Goal: Transaction & Acquisition: Download file/media

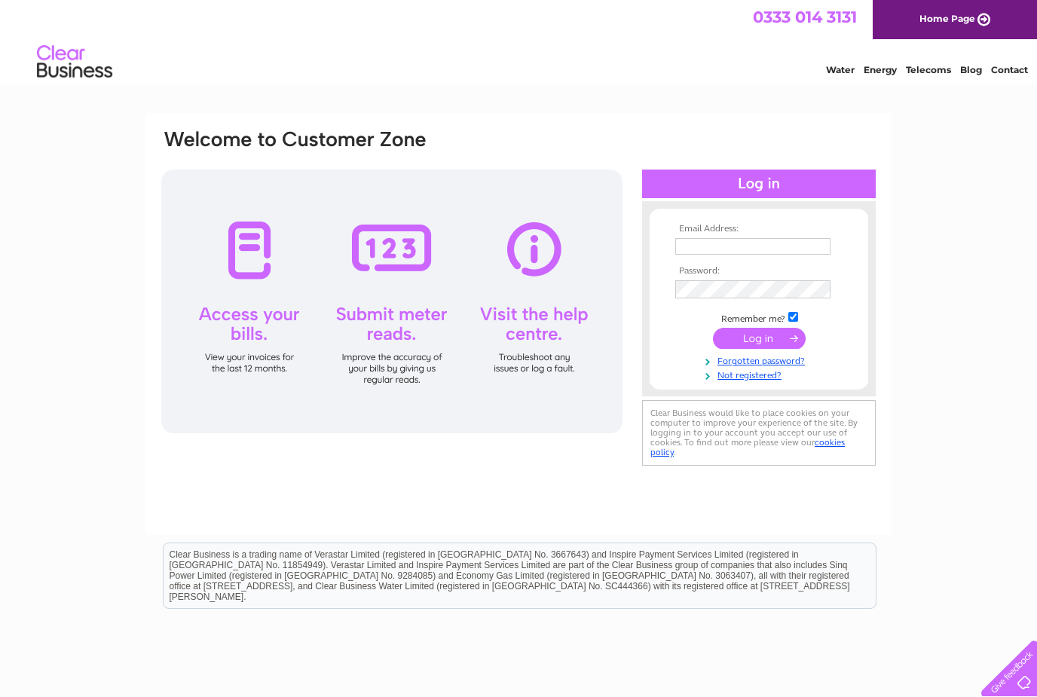
click at [769, 252] on input "text" at bounding box center [752, 246] width 155 height 17
type input "Charlotteadams021@icloud.com"
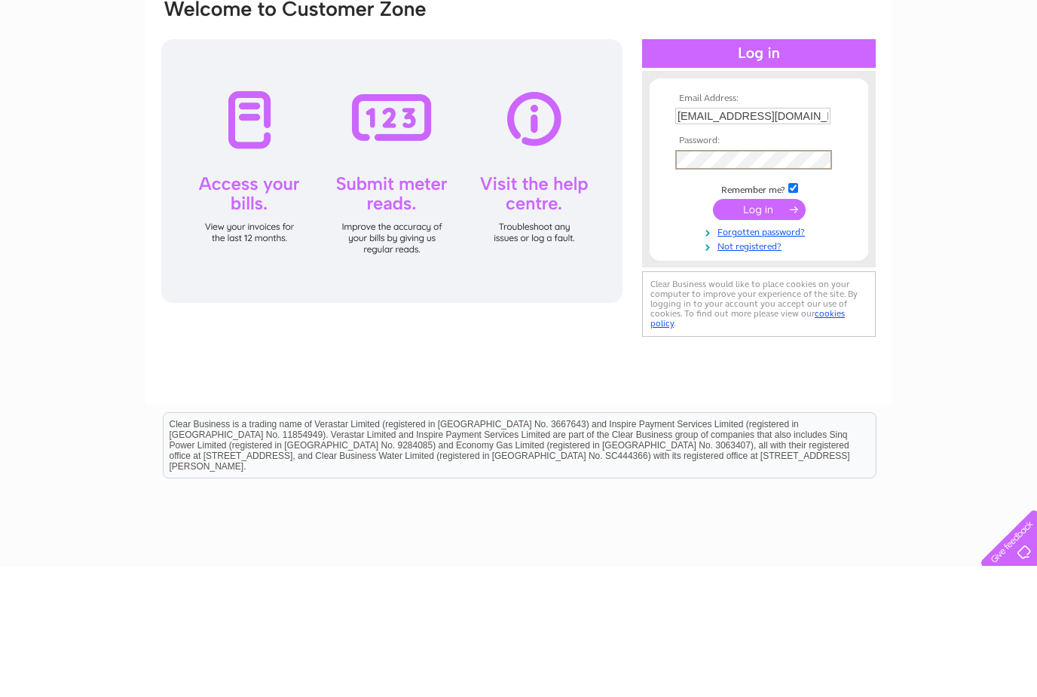
click at [781, 329] on input "submit" at bounding box center [759, 339] width 93 height 21
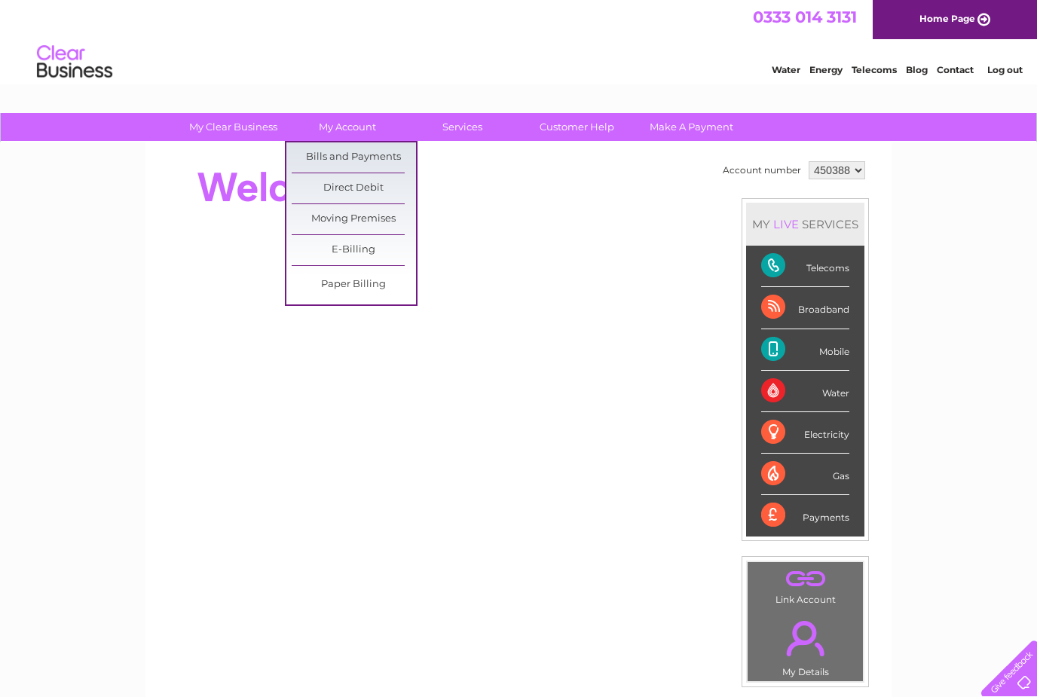
click at [375, 158] on link "Bills and Payments" at bounding box center [354, 157] width 124 height 30
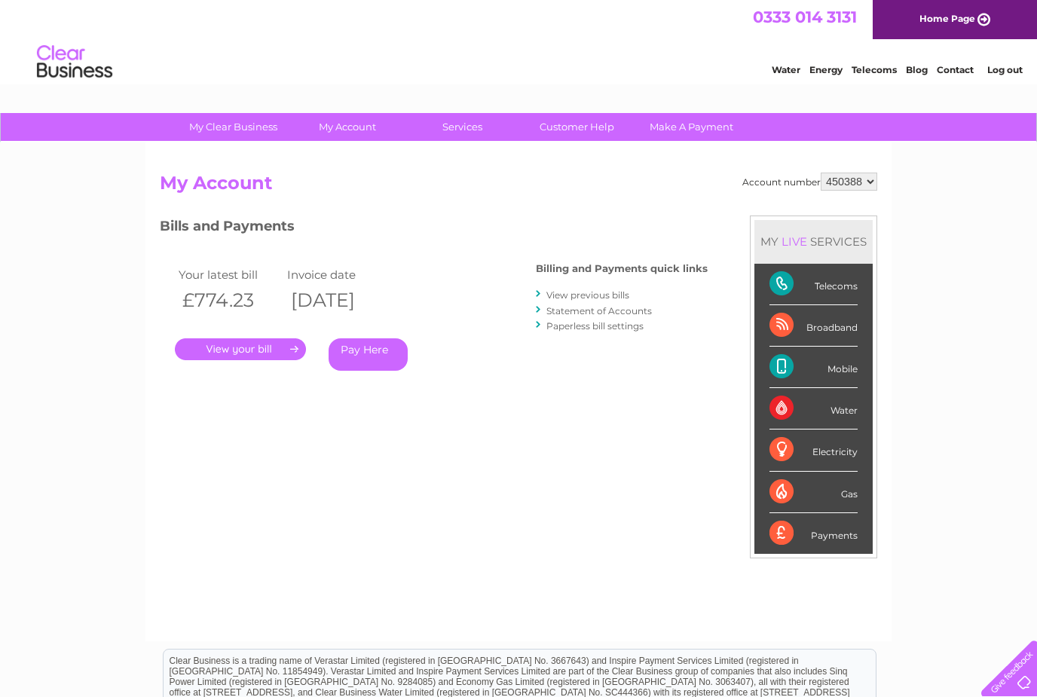
click at [589, 292] on link "View previous bills" at bounding box center [587, 294] width 83 height 11
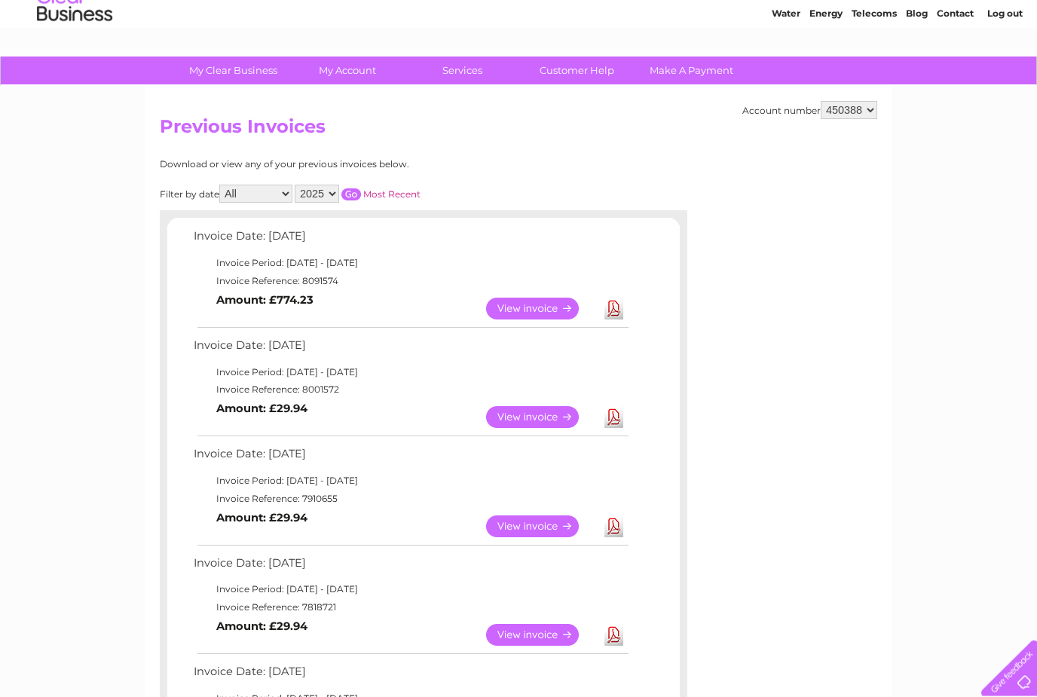
scroll to position [57, 0]
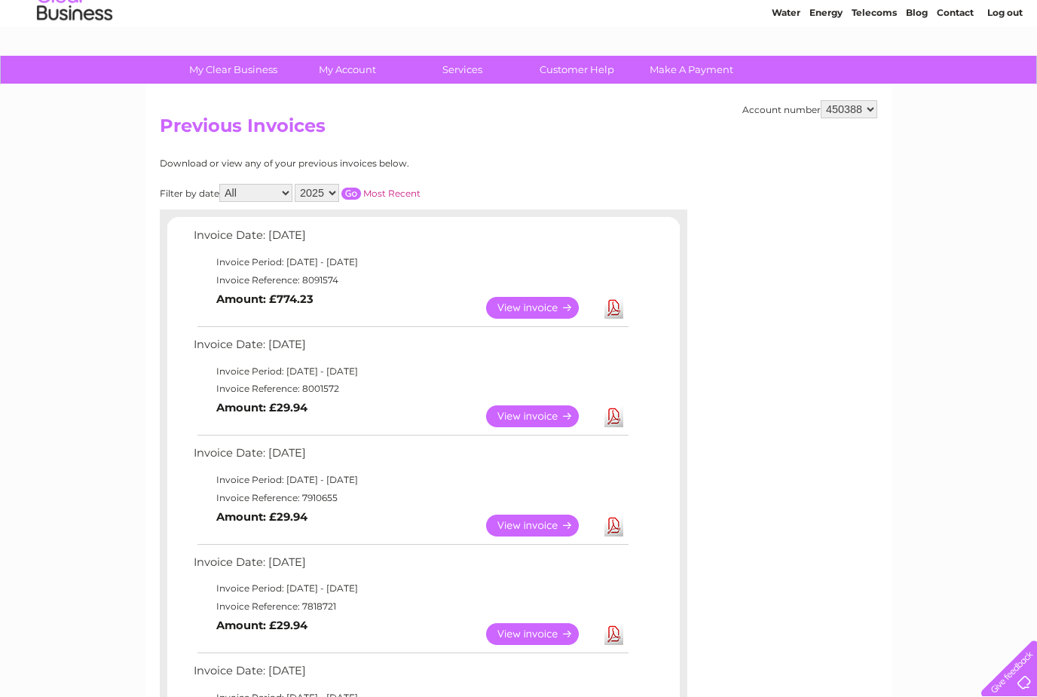
click at [610, 417] on link "Download" at bounding box center [613, 416] width 19 height 22
